Goal: Book appointment/travel/reservation

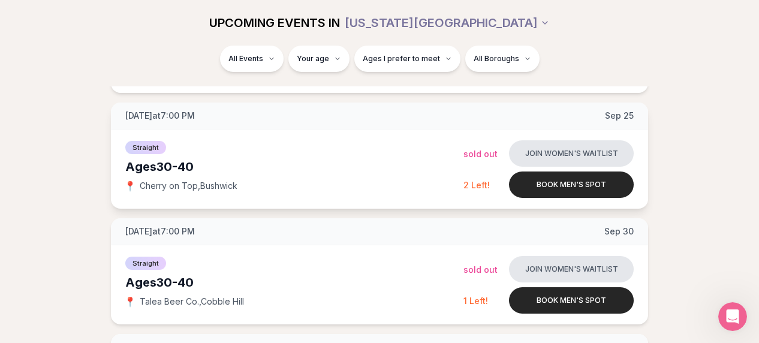
scroll to position [616, 0]
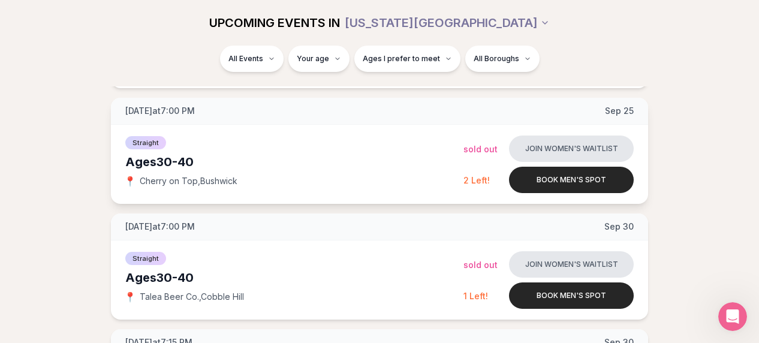
click at [128, 181] on span "📍" at bounding box center [130, 181] width 10 height 10
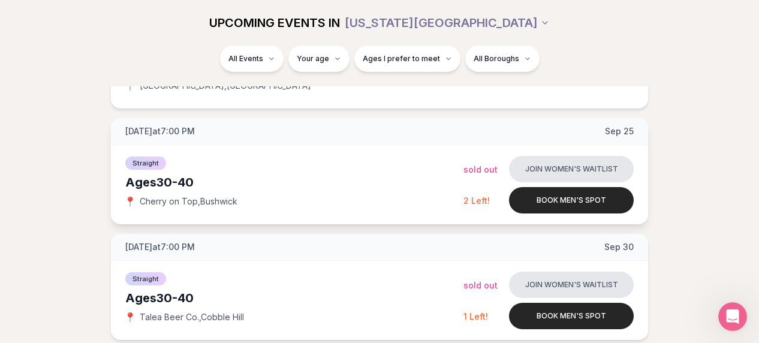
click at [316, 186] on div "Ages [DEMOGRAPHIC_DATA]" at bounding box center [294, 182] width 338 height 17
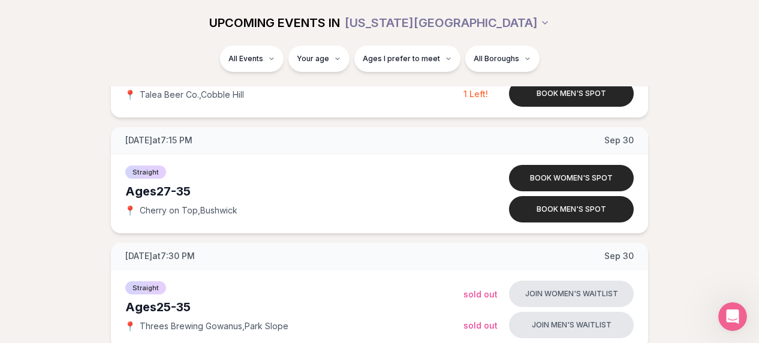
scroll to position [744, 0]
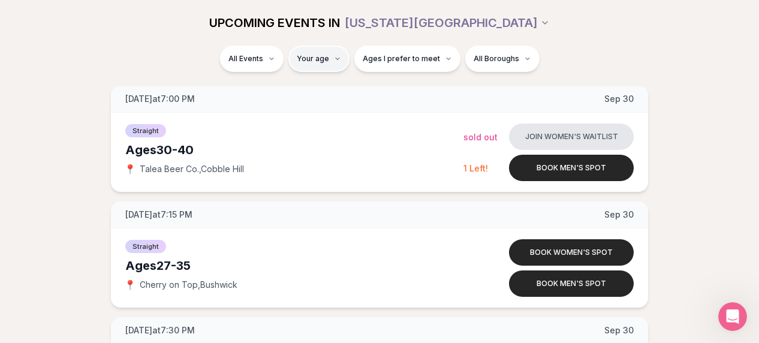
click at [419, 59] on span "Ages I prefer to meet" at bounding box center [401, 59] width 77 height 10
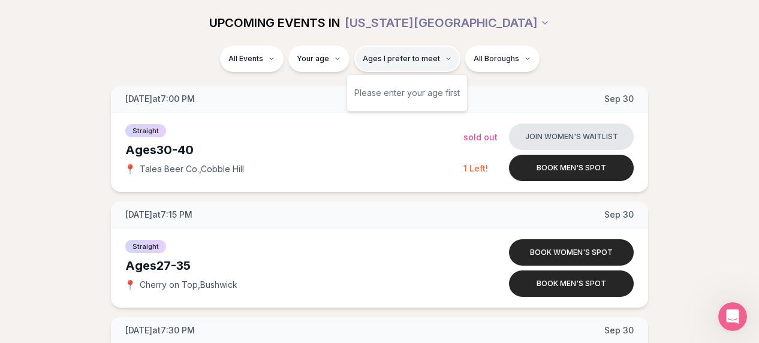
click at [419, 59] on span "Ages I prefer to meet" at bounding box center [401, 59] width 77 height 10
